Goal: Information Seeking & Learning: Learn about a topic

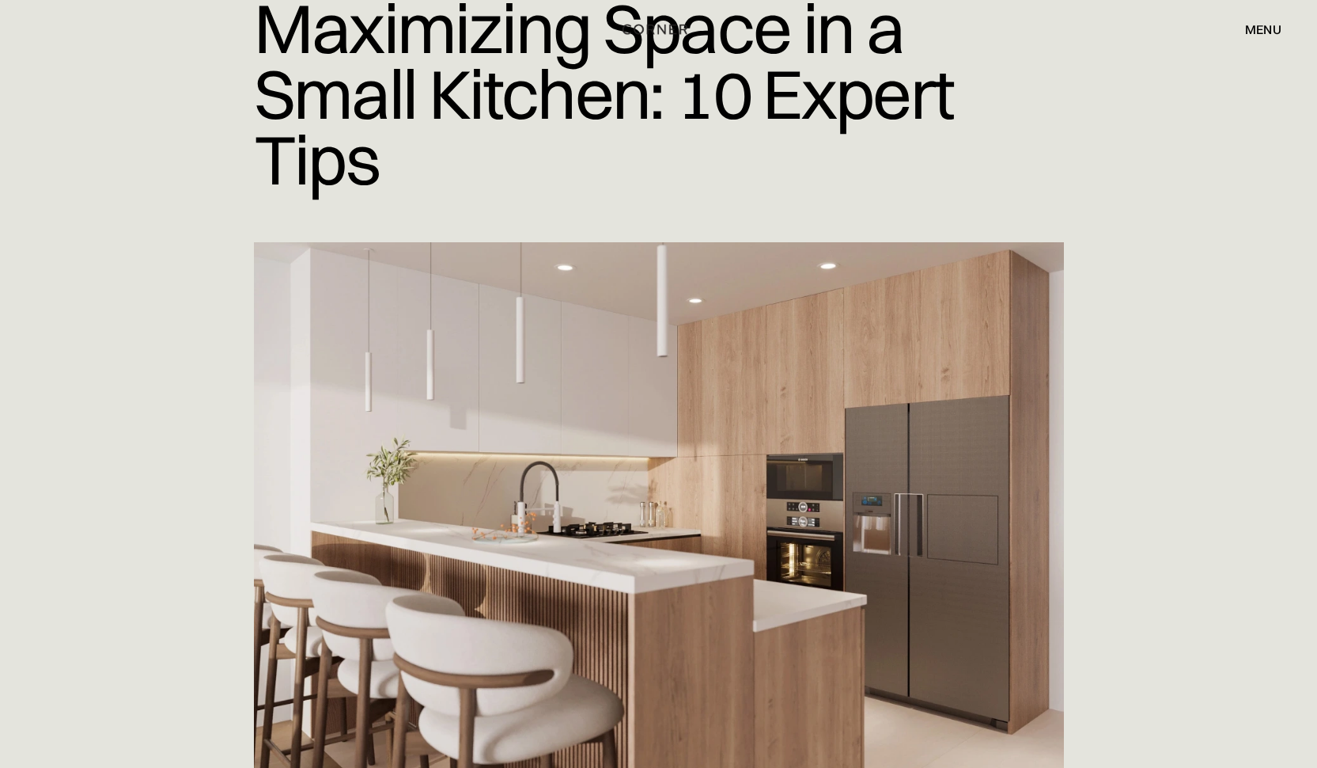
scroll to position [237, 0]
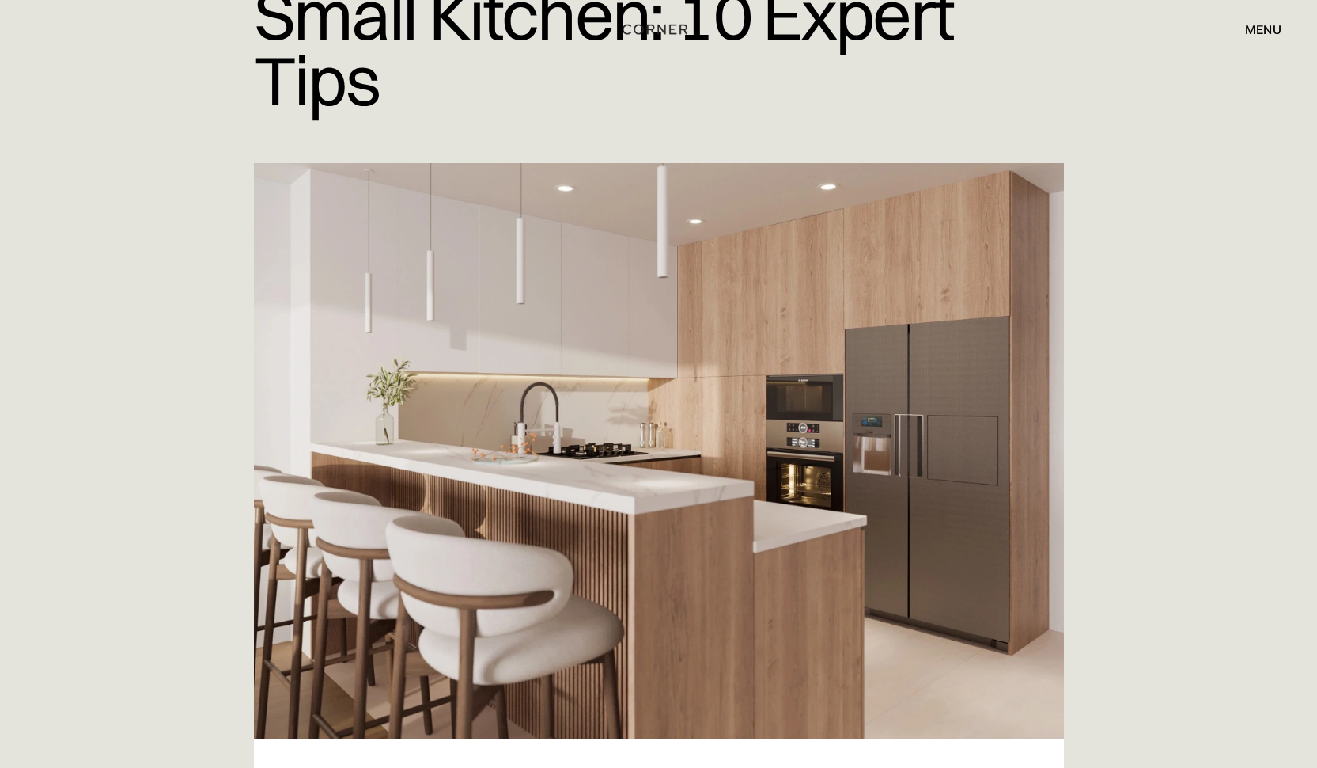
scroll to position [316, 0]
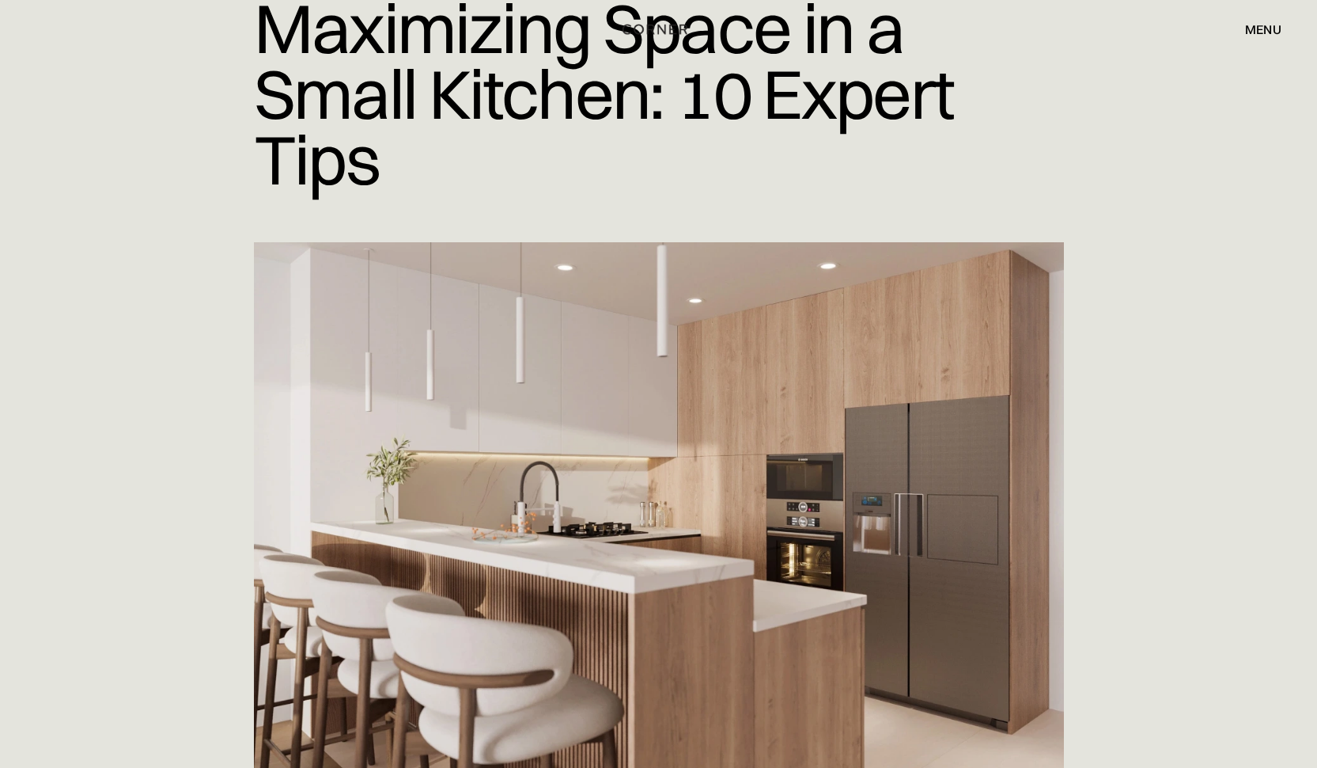
scroll to position [79, 0]
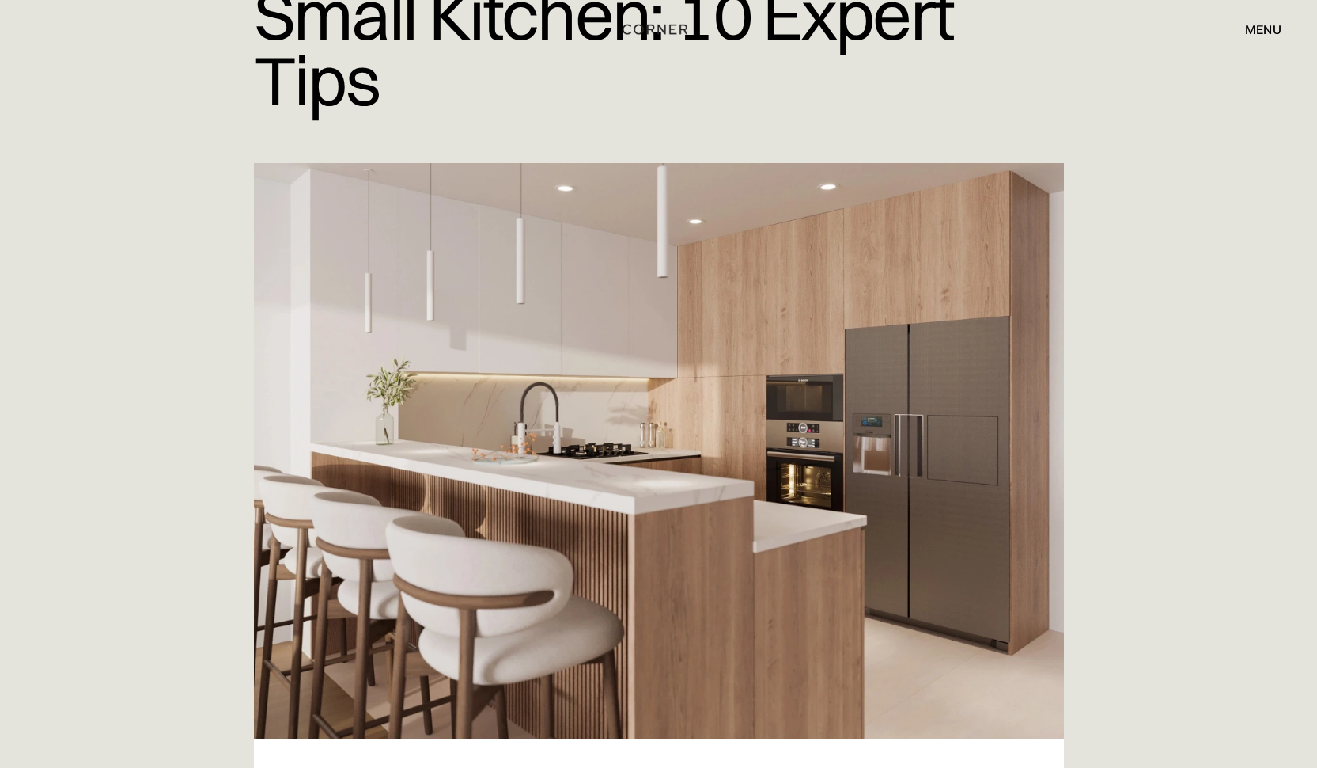
scroll to position [316, 0]
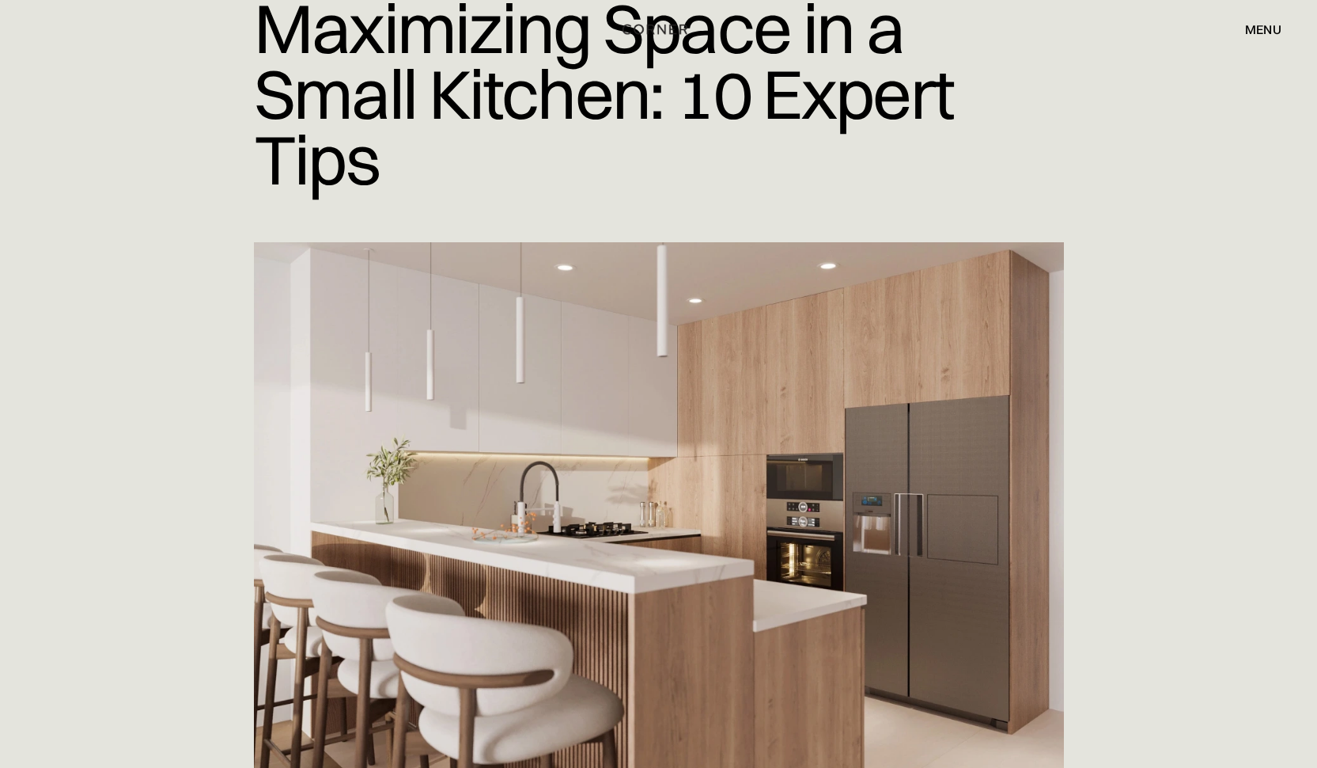
scroll to position [237, 0]
